Goal: Find specific page/section: Find specific page/section

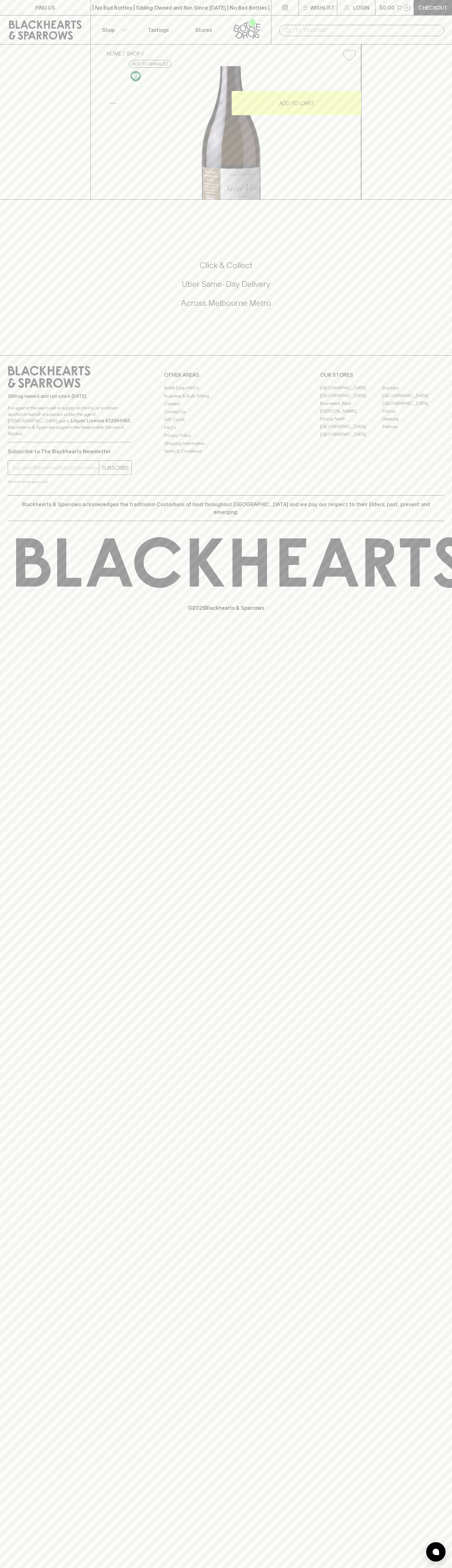
click at [63, 8] on link "FIND US" at bounding box center [45, 7] width 90 height 15
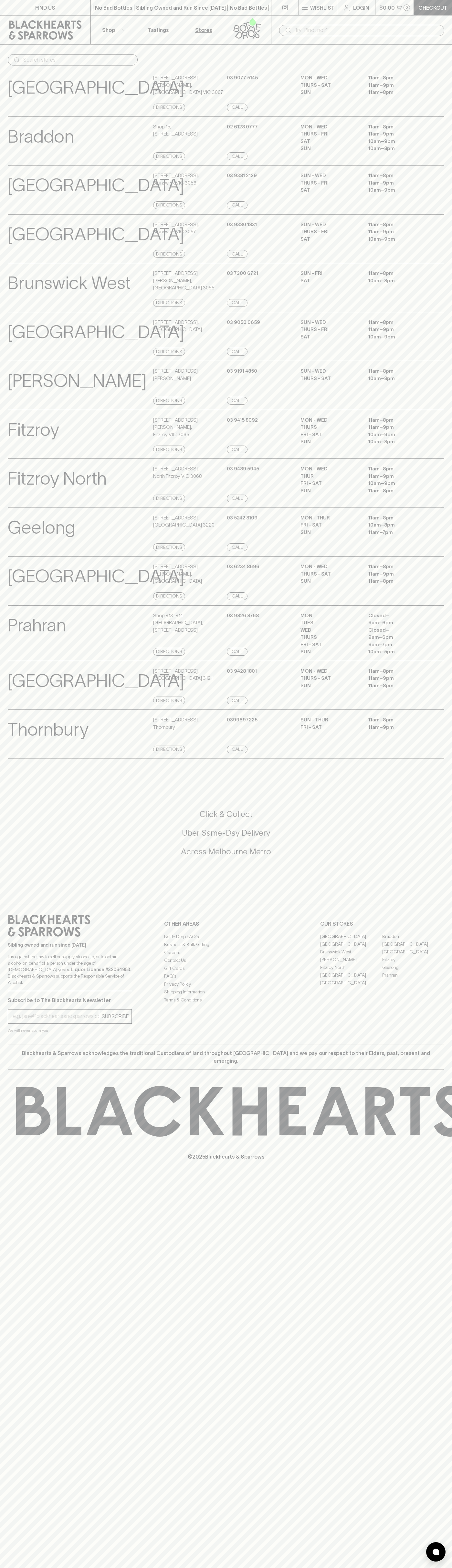
click at [430, 500] on div "MON - WED 11am – 8pm THUR 11am – 9pm FRI - SAT 10am – 9pm SUN 11am – 8pm" at bounding box center [372, 483] width 144 height 37
click at [88, 1567] on html "FIND US | No Bad Bottles | Sibling Owned and Run Since [DATE] | No Bad Bottles …" at bounding box center [226, 784] width 452 height 1568
click at [7, 661] on div "Prahran View Store Details Shop [STREET_ADDRESS] Directions [PHONE_NUMBER] Call…" at bounding box center [226, 633] width 452 height 56
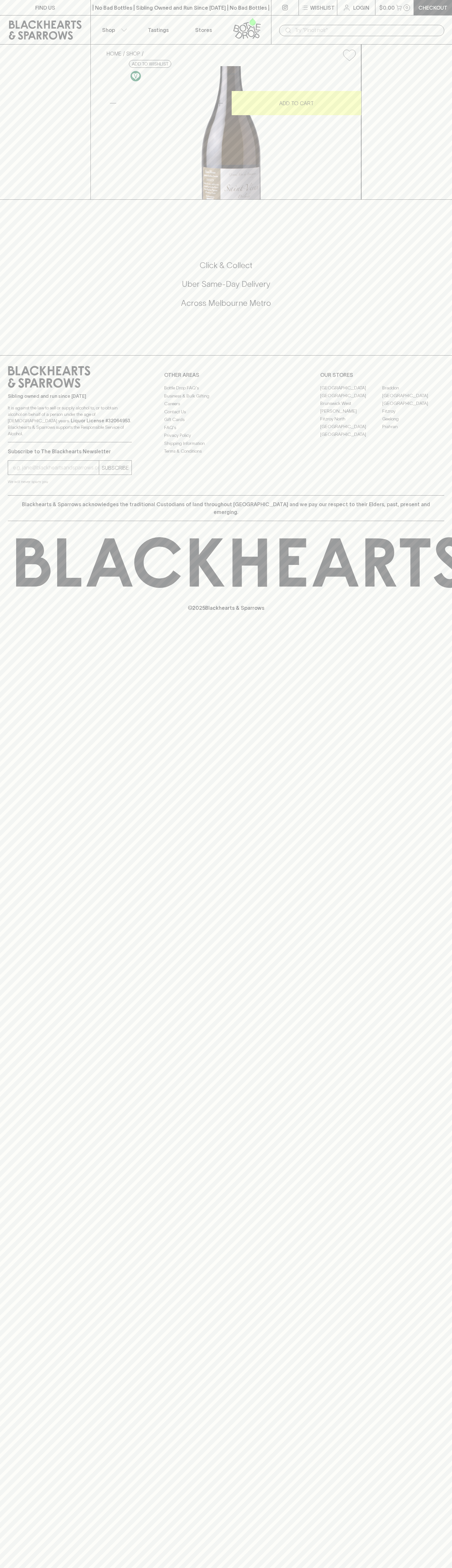
click at [351, 430] on link "[GEOGRAPHIC_DATA]" at bounding box center [351, 426] width 62 height 8
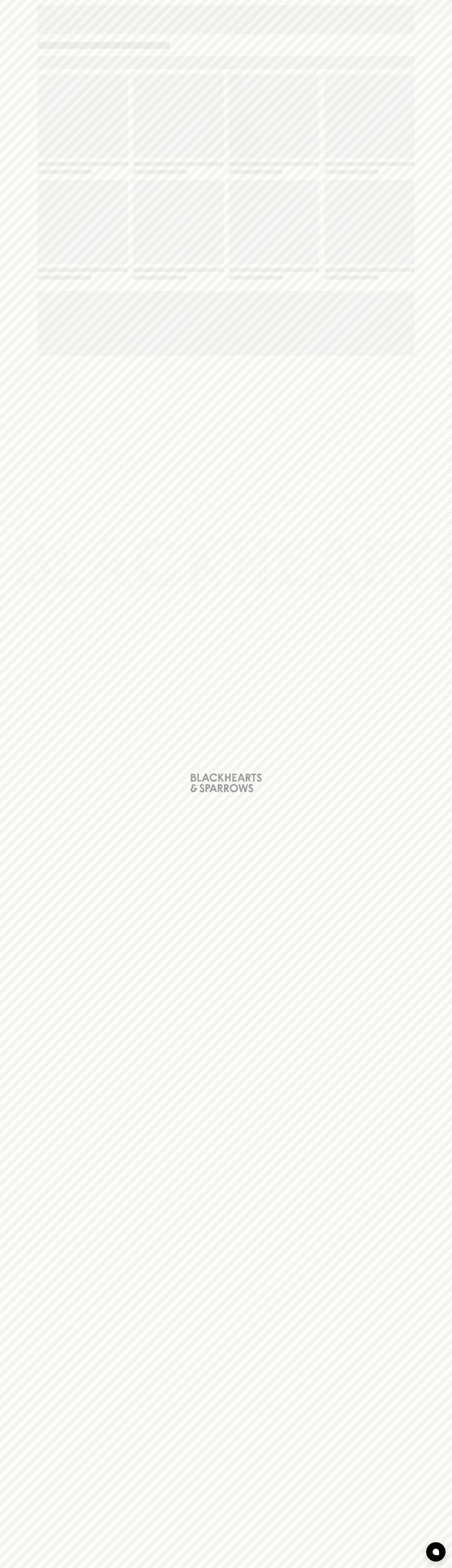
click at [307, 205] on span "Loading" at bounding box center [274, 222] width 90 height 84
